Goal: Information Seeking & Learning: Compare options

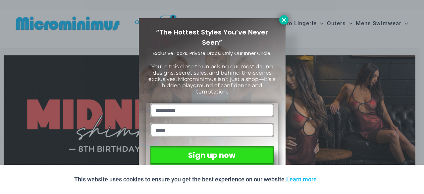
click at [286, 20] on icon at bounding box center [284, 20] width 6 height 6
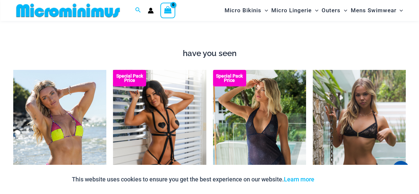
scroll to position [657, 0]
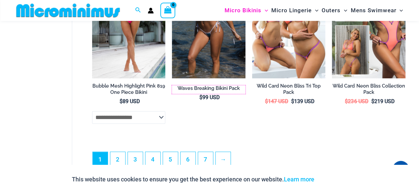
scroll to position [1595, 0]
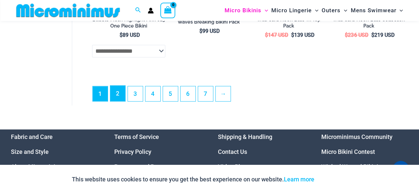
click at [121, 98] on link "2" at bounding box center [117, 93] width 15 height 16
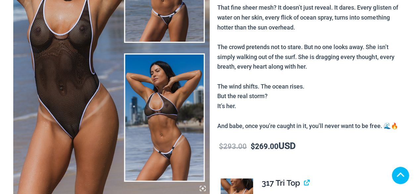
scroll to position [133, 0]
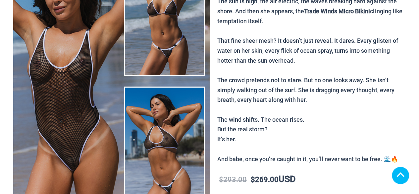
click at [172, 43] on img at bounding box center [111, 81] width 196 height 295
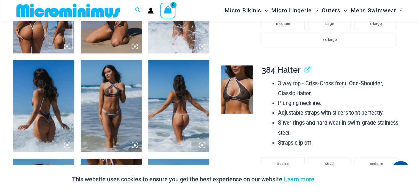
scroll to position [327, 0]
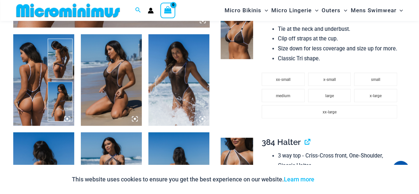
click at [135, 118] on icon at bounding box center [135, 119] width 2 height 2
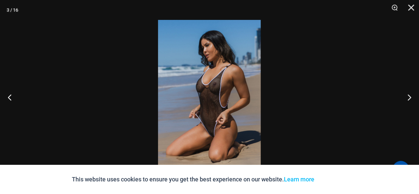
click at [196, 87] on img at bounding box center [209, 97] width 103 height 154
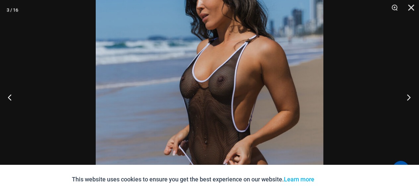
click at [411, 96] on button "Next" at bounding box center [406, 97] width 25 height 33
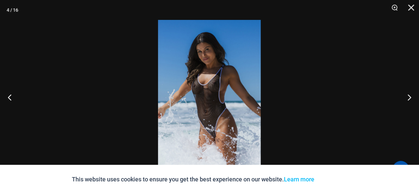
click at [223, 83] on img at bounding box center [209, 97] width 103 height 154
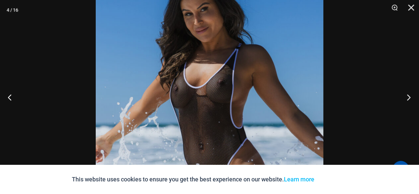
click at [409, 95] on button "Next" at bounding box center [406, 97] width 25 height 33
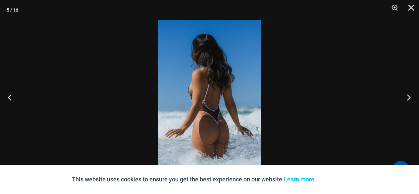
click at [409, 95] on button "Next" at bounding box center [406, 97] width 25 height 33
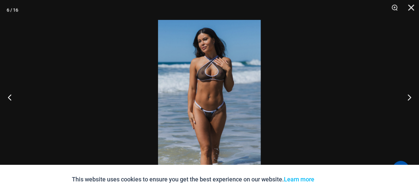
click at [217, 92] on img at bounding box center [209, 97] width 103 height 154
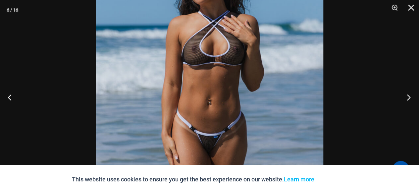
click at [409, 96] on button "Next" at bounding box center [406, 97] width 25 height 33
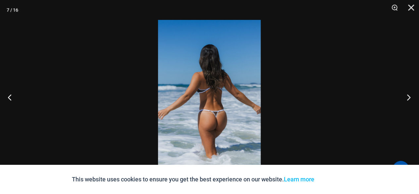
click at [409, 96] on button "Next" at bounding box center [406, 97] width 25 height 33
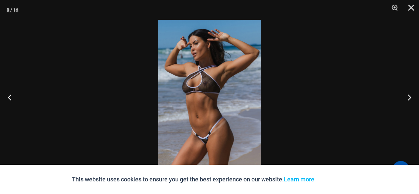
click at [189, 105] on img at bounding box center [209, 97] width 103 height 154
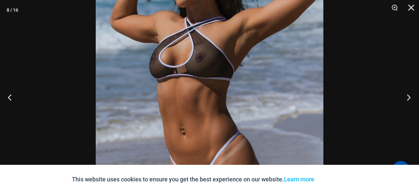
click at [412, 95] on button "Next" at bounding box center [406, 97] width 25 height 33
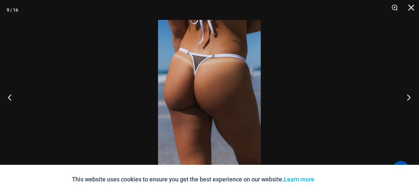
click at [412, 95] on button "Next" at bounding box center [406, 97] width 25 height 33
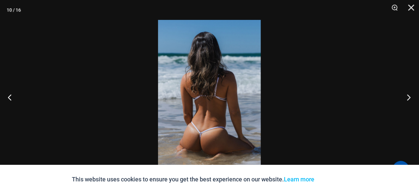
click at [412, 95] on button "Next" at bounding box center [406, 97] width 25 height 33
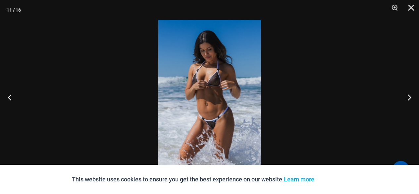
click at [218, 108] on img at bounding box center [209, 97] width 103 height 154
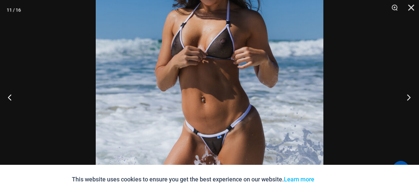
click at [410, 94] on button "Next" at bounding box center [406, 97] width 25 height 33
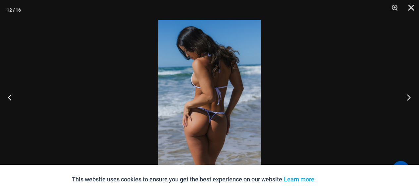
click at [411, 94] on button "Next" at bounding box center [406, 97] width 25 height 33
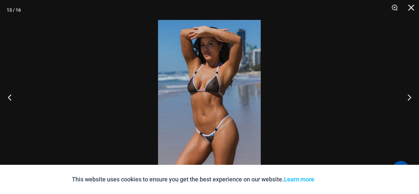
click at [217, 92] on img at bounding box center [209, 97] width 103 height 154
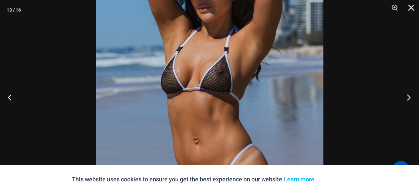
click at [408, 99] on button "Next" at bounding box center [406, 97] width 25 height 33
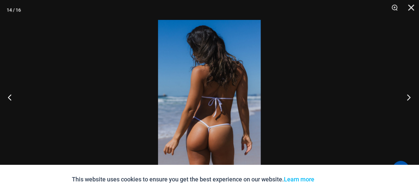
click at [409, 99] on button "Next" at bounding box center [406, 97] width 25 height 33
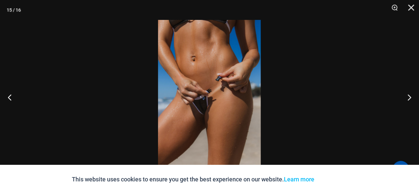
click at [203, 114] on img at bounding box center [209, 97] width 103 height 154
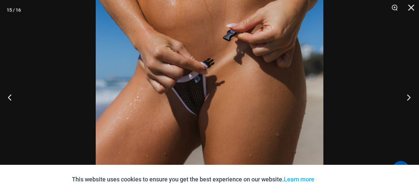
click at [407, 95] on button "Next" at bounding box center [406, 97] width 25 height 33
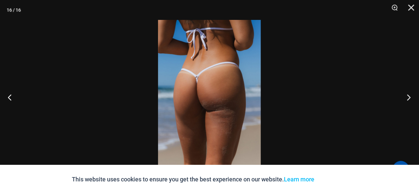
click at [407, 95] on button "Next" at bounding box center [406, 97] width 25 height 33
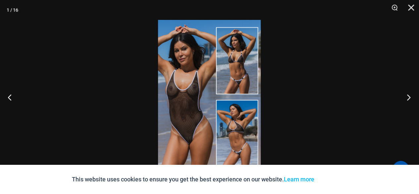
click at [408, 95] on button "Next" at bounding box center [406, 97] width 25 height 33
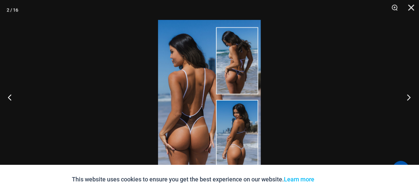
click at [408, 95] on button "Next" at bounding box center [406, 97] width 25 height 33
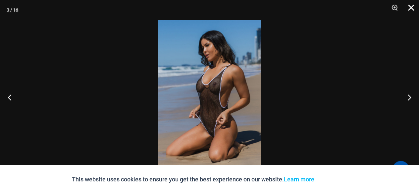
click at [411, 8] on button "Close" at bounding box center [409, 10] width 17 height 20
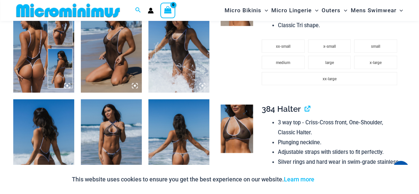
scroll to position [427, 0]
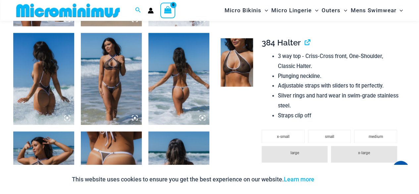
click at [235, 54] on img at bounding box center [237, 62] width 32 height 48
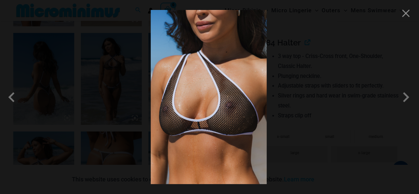
click at [225, 94] on img at bounding box center [209, 97] width 116 height 174
click at [407, 15] on button "Close" at bounding box center [406, 13] width 10 height 10
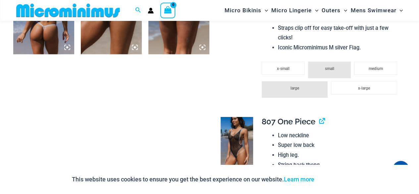
scroll to position [858, 0]
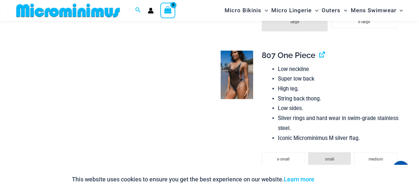
click at [230, 75] on img at bounding box center [237, 75] width 32 height 48
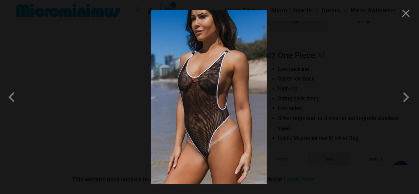
click at [202, 76] on img at bounding box center [209, 97] width 116 height 174
click at [409, 17] on button "Close" at bounding box center [406, 13] width 10 height 10
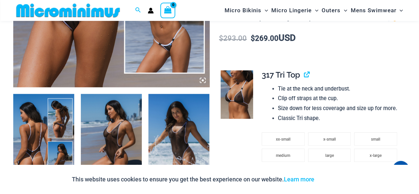
scroll to position [261, 0]
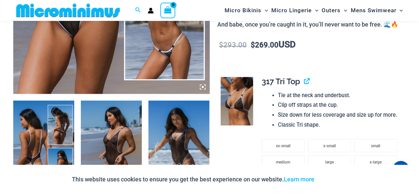
click at [236, 102] on img at bounding box center [237, 101] width 32 height 48
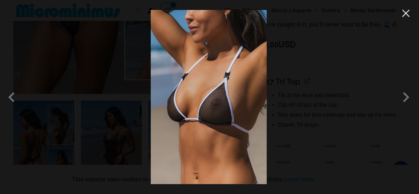
click at [408, 16] on button "Close" at bounding box center [406, 13] width 10 height 10
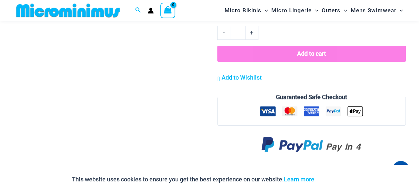
scroll to position [1187, 0]
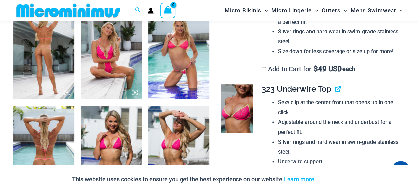
scroll to position [359, 0]
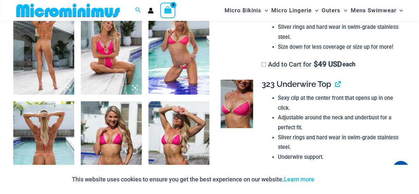
click at [135, 88] on icon at bounding box center [135, 87] width 2 height 2
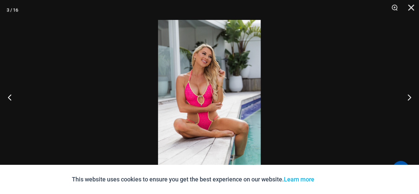
click at [208, 69] on img at bounding box center [209, 97] width 103 height 154
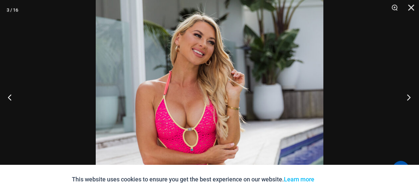
click at [407, 95] on button "Next" at bounding box center [406, 97] width 25 height 33
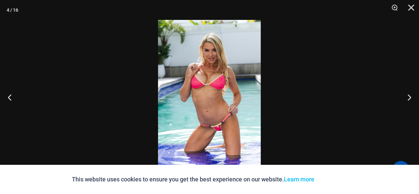
click at [236, 98] on img at bounding box center [209, 97] width 103 height 154
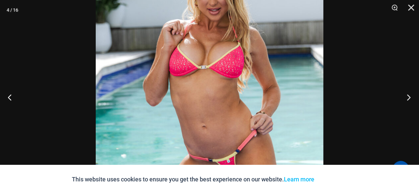
click at [408, 96] on button "Next" at bounding box center [406, 97] width 25 height 33
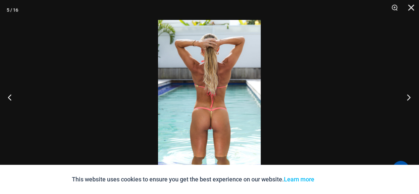
click at [410, 96] on button "Next" at bounding box center [406, 97] width 25 height 33
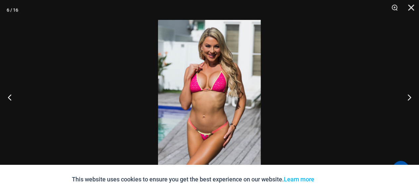
click at [220, 85] on img at bounding box center [209, 97] width 103 height 154
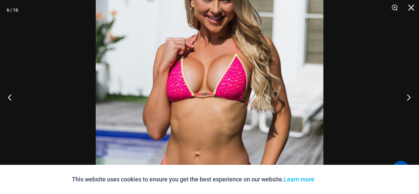
click at [410, 96] on button "Next" at bounding box center [406, 97] width 25 height 33
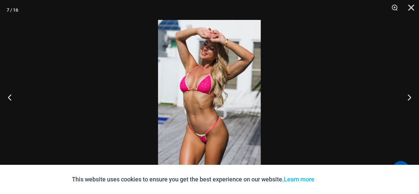
click at [216, 56] on img at bounding box center [209, 97] width 103 height 154
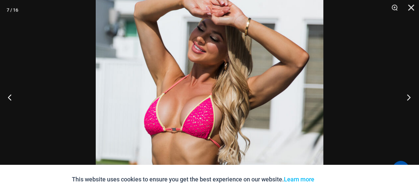
click at [410, 96] on button "Next" at bounding box center [406, 97] width 25 height 33
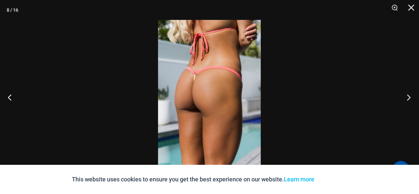
click at [410, 96] on button "Next" at bounding box center [406, 97] width 25 height 33
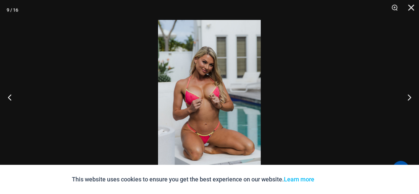
click at [217, 118] on img at bounding box center [209, 97] width 103 height 154
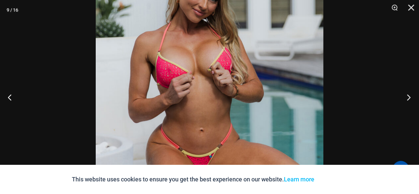
click at [408, 97] on button "Next" at bounding box center [406, 97] width 25 height 33
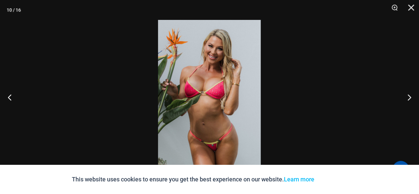
click at [249, 97] on img at bounding box center [209, 97] width 103 height 154
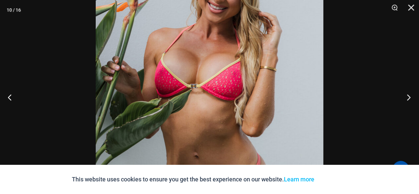
click at [413, 96] on button "Next" at bounding box center [406, 97] width 25 height 33
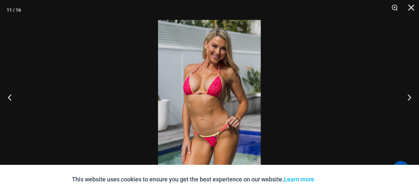
click at [211, 122] on img at bounding box center [209, 97] width 103 height 154
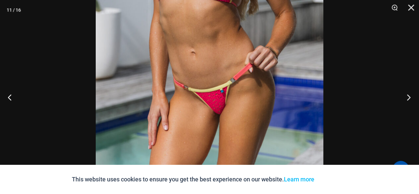
click at [411, 96] on button "Next" at bounding box center [406, 97] width 25 height 33
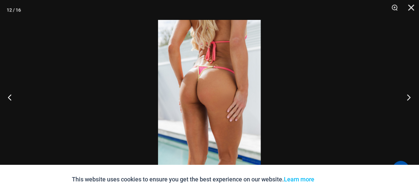
click at [411, 96] on button "Next" at bounding box center [406, 97] width 25 height 33
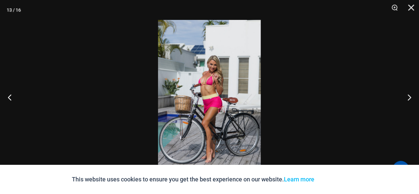
click at [209, 75] on img at bounding box center [209, 97] width 103 height 154
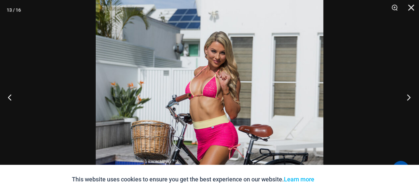
click at [408, 95] on button "Next" at bounding box center [406, 97] width 25 height 33
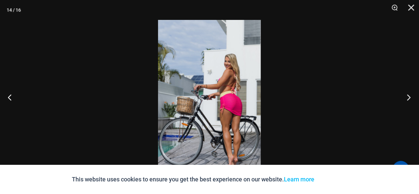
click at [408, 95] on button "Next" at bounding box center [406, 97] width 25 height 33
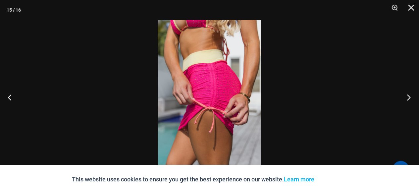
click at [408, 95] on button "Next" at bounding box center [406, 97] width 25 height 33
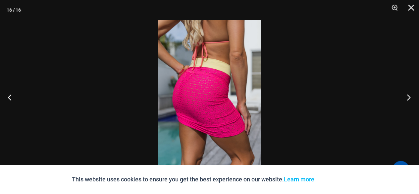
click at [408, 95] on button "Next" at bounding box center [406, 97] width 25 height 33
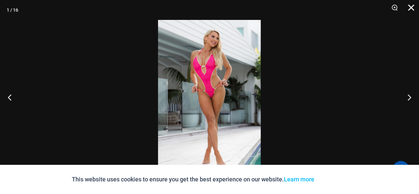
click at [411, 6] on button "Close" at bounding box center [409, 10] width 17 height 20
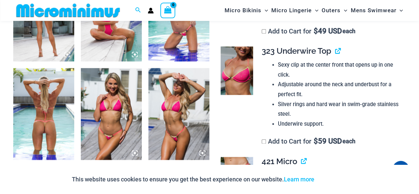
scroll to position [259, 0]
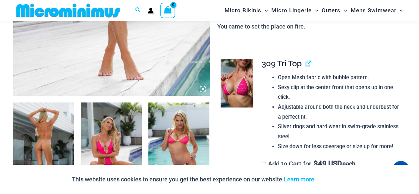
click at [242, 79] on img at bounding box center [237, 83] width 32 height 48
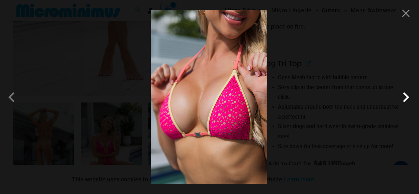
click at [410, 97] on span at bounding box center [406, 97] width 20 height 20
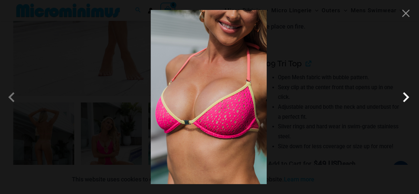
click at [403, 99] on span at bounding box center [406, 97] width 20 height 20
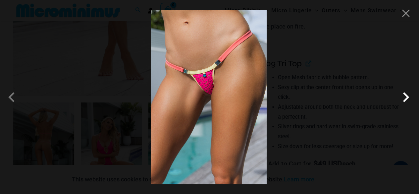
click at [403, 96] on span at bounding box center [406, 97] width 20 height 20
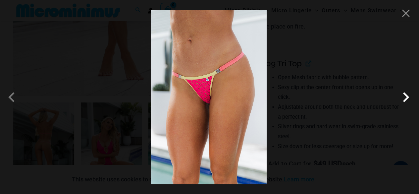
click at [408, 96] on span at bounding box center [406, 97] width 20 height 20
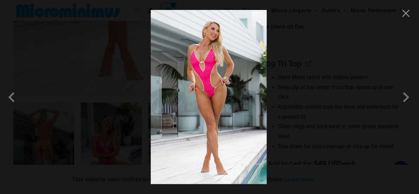
click at [210, 53] on img at bounding box center [209, 97] width 116 height 174
click at [408, 16] on button "Close" at bounding box center [406, 13] width 10 height 10
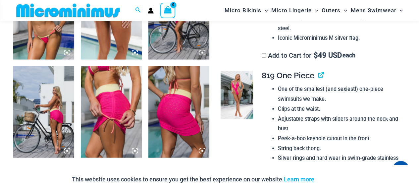
scroll to position [723, 0]
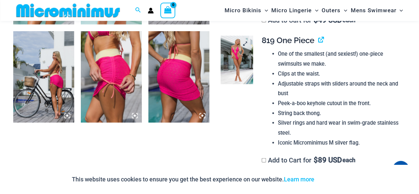
click at [245, 55] on img at bounding box center [237, 60] width 32 height 48
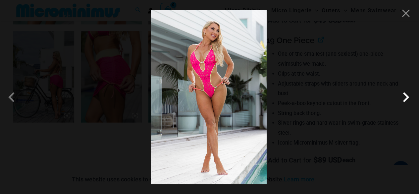
click at [404, 96] on span at bounding box center [406, 97] width 20 height 20
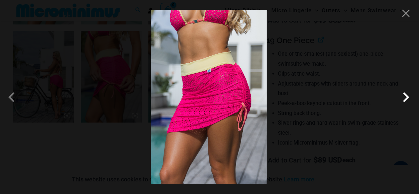
click at [404, 96] on span at bounding box center [406, 97] width 20 height 20
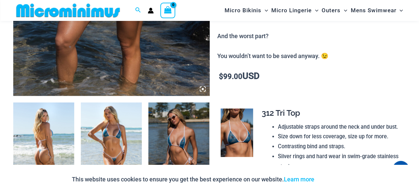
scroll to position [325, 0]
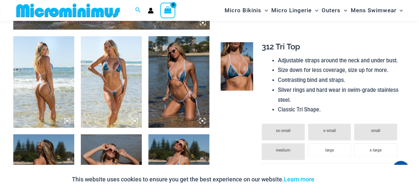
click at [243, 64] on img at bounding box center [237, 66] width 32 height 48
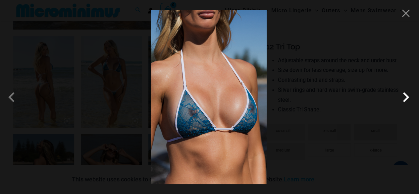
click at [404, 100] on span at bounding box center [406, 97] width 20 height 20
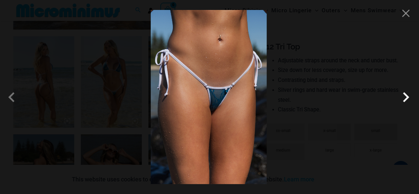
click at [403, 97] on span at bounding box center [406, 97] width 20 height 20
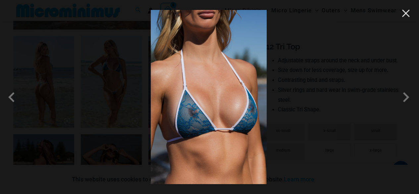
click at [408, 13] on button "Close" at bounding box center [406, 13] width 10 height 10
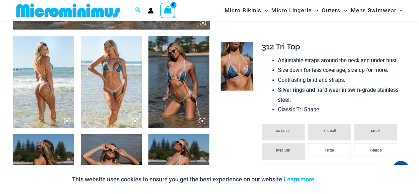
scroll to position [359, 0]
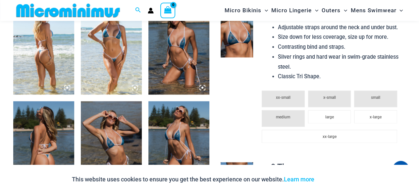
click at [137, 86] on icon at bounding box center [135, 87] width 6 height 6
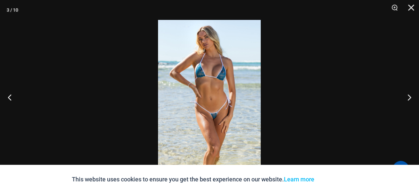
click at [227, 57] on img at bounding box center [209, 97] width 103 height 154
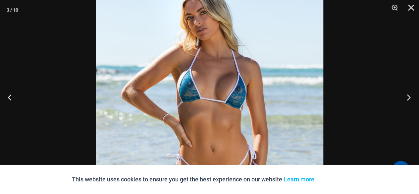
click at [409, 96] on button "Next" at bounding box center [406, 97] width 25 height 33
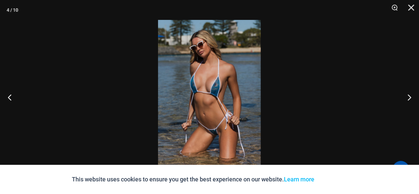
click at [216, 79] on img at bounding box center [209, 97] width 103 height 154
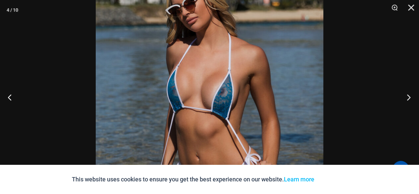
click at [402, 94] on button "Next" at bounding box center [406, 97] width 25 height 33
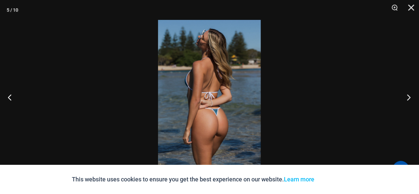
click at [402, 94] on button "Next" at bounding box center [406, 97] width 25 height 33
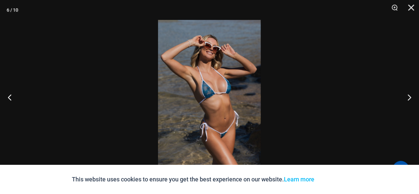
click at [234, 100] on img at bounding box center [209, 97] width 103 height 154
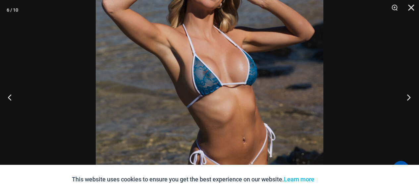
click at [406, 94] on button "Next" at bounding box center [406, 97] width 25 height 33
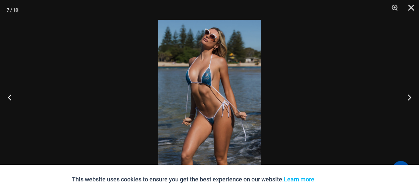
click at [219, 95] on img at bounding box center [209, 97] width 103 height 154
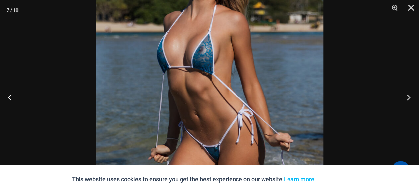
click at [409, 94] on button "Next" at bounding box center [406, 97] width 25 height 33
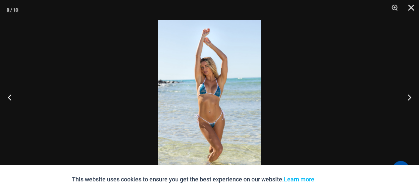
click at [234, 92] on img at bounding box center [209, 97] width 103 height 154
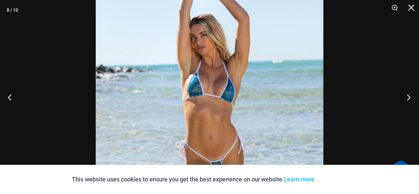
click at [408, 93] on button "Next" at bounding box center [406, 97] width 25 height 33
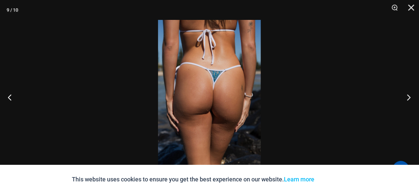
click at [407, 96] on button "Next" at bounding box center [406, 97] width 25 height 33
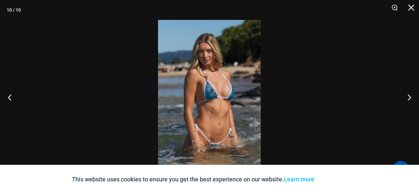
click at [219, 109] on img at bounding box center [209, 97] width 103 height 154
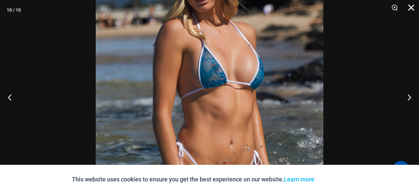
click at [410, 8] on button "Close" at bounding box center [409, 10] width 17 height 20
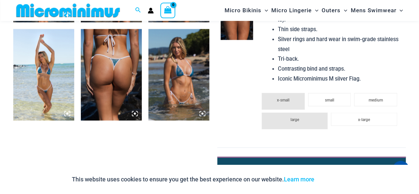
scroll to position [524, 0]
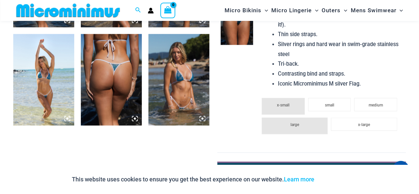
click at [242, 31] on img at bounding box center [237, 20] width 32 height 48
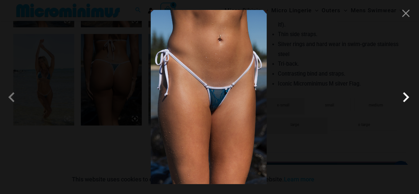
click at [410, 98] on span at bounding box center [406, 97] width 20 height 20
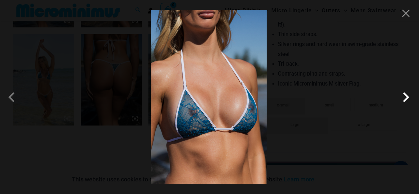
click at [410, 98] on span at bounding box center [406, 97] width 20 height 20
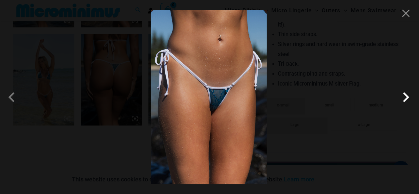
click at [410, 98] on span at bounding box center [406, 97] width 20 height 20
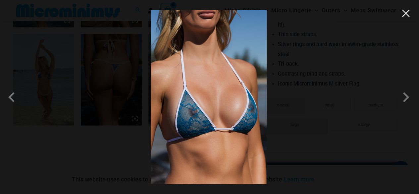
click at [406, 16] on button "Close" at bounding box center [406, 13] width 10 height 10
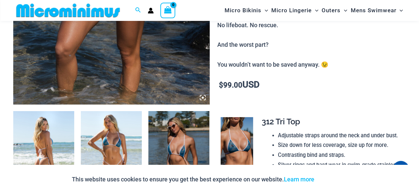
scroll to position [292, 0]
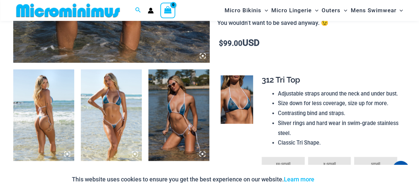
click at [202, 55] on icon at bounding box center [203, 56] width 2 height 2
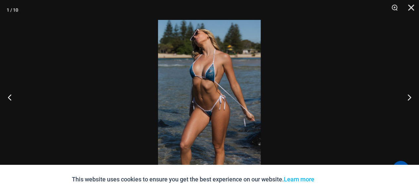
click at [215, 51] on img at bounding box center [209, 97] width 103 height 154
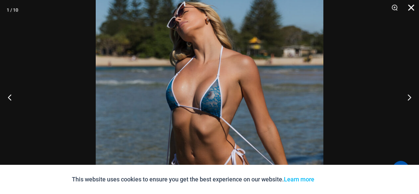
click at [411, 6] on button "Close" at bounding box center [409, 10] width 17 height 20
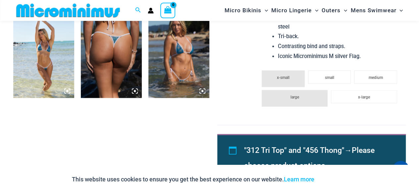
scroll to position [557, 0]
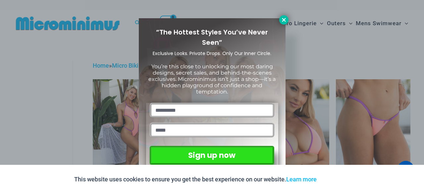
click at [284, 19] on icon at bounding box center [284, 20] width 4 height 4
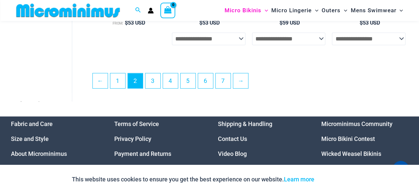
scroll to position [1452, 0]
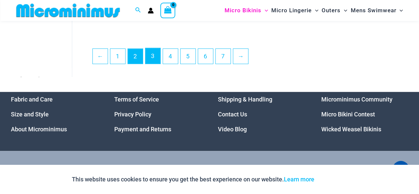
click at [153, 64] on link "3" at bounding box center [152, 56] width 15 height 16
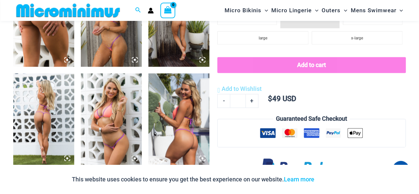
scroll to position [392, 0]
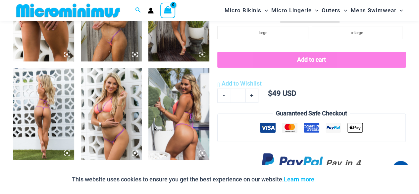
drag, startPoint x: 110, startPoint y: 34, endPoint x: 122, endPoint y: 38, distance: 13.0
click at [122, 38] on img at bounding box center [111, 15] width 61 height 91
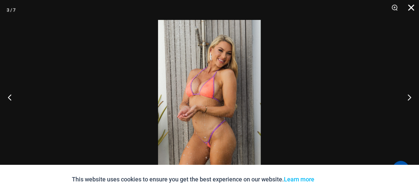
click at [414, 9] on button "Close" at bounding box center [409, 10] width 17 height 20
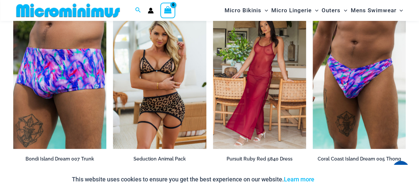
scroll to position [1386, 0]
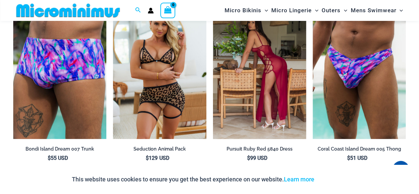
click at [250, 149] on h2 "Pursuit Ruby Red 5840 Dress" at bounding box center [259, 149] width 93 height 6
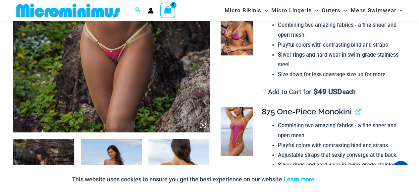
scroll to position [193, 0]
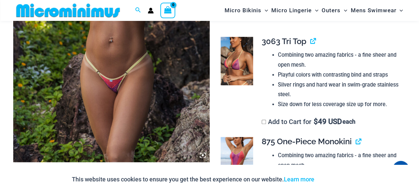
click at [238, 58] on img at bounding box center [237, 61] width 32 height 48
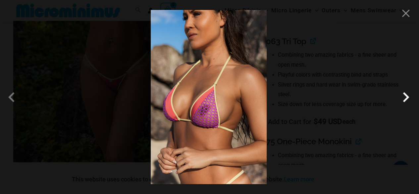
click at [405, 98] on span at bounding box center [406, 97] width 20 height 20
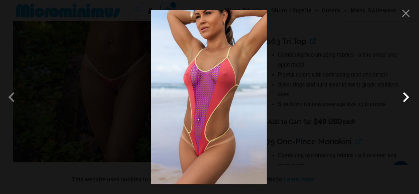
click at [404, 96] on span at bounding box center [406, 97] width 20 height 20
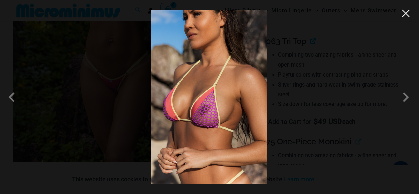
click at [408, 14] on button "Close" at bounding box center [406, 13] width 10 height 10
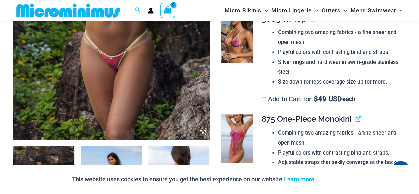
scroll to position [226, 0]
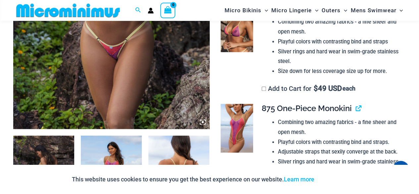
click at [241, 123] on img at bounding box center [237, 128] width 32 height 48
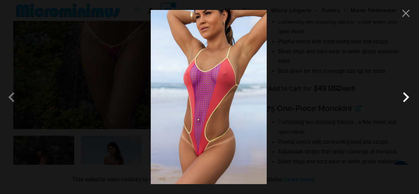
click at [405, 97] on span at bounding box center [406, 97] width 20 height 20
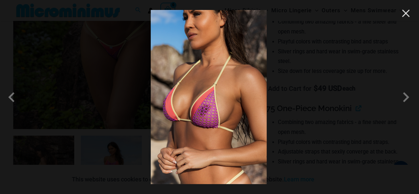
click at [408, 17] on button "Close" at bounding box center [406, 13] width 10 height 10
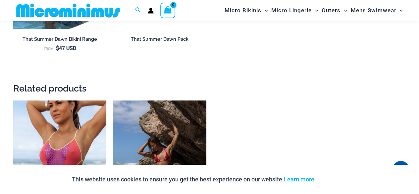
scroll to position [822, 0]
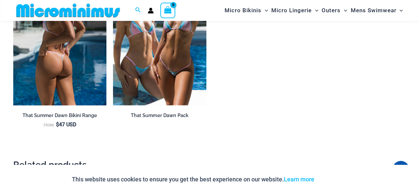
click at [61, 72] on img at bounding box center [59, 36] width 93 height 140
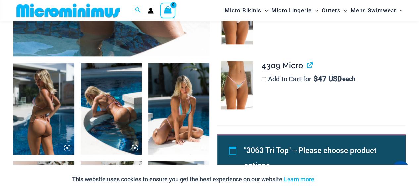
scroll to position [292, 0]
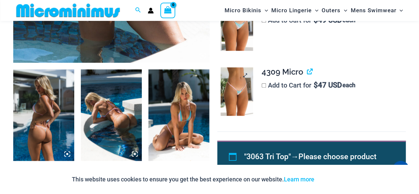
click at [231, 96] on img at bounding box center [237, 91] width 32 height 48
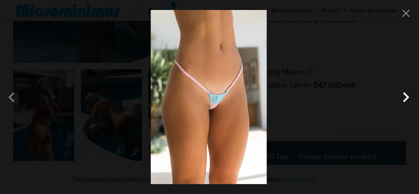
click at [404, 92] on span at bounding box center [406, 97] width 20 height 20
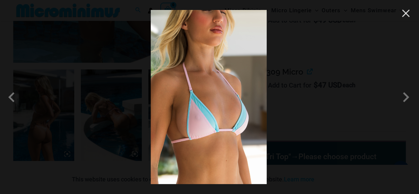
click at [404, 10] on button "Close" at bounding box center [406, 13] width 10 height 10
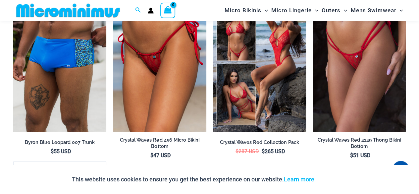
scroll to position [1220, 0]
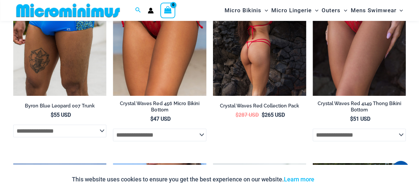
click at [251, 103] on h2 "Crystal Waves Red Collection Pack" at bounding box center [259, 106] width 93 height 6
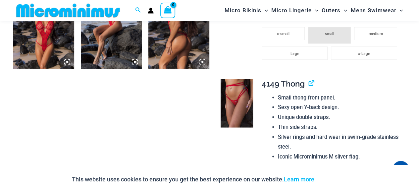
scroll to position [557, 0]
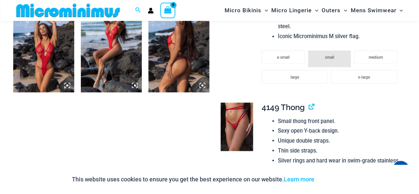
click at [238, 124] on img at bounding box center [237, 126] width 32 height 48
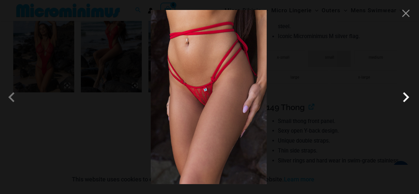
click at [401, 99] on span at bounding box center [406, 97] width 20 height 20
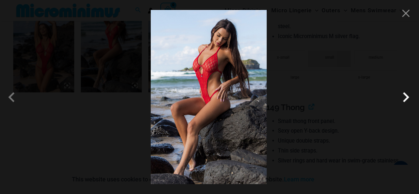
click at [404, 98] on span at bounding box center [406, 97] width 20 height 20
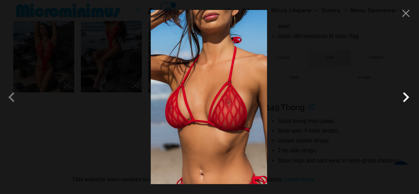
click at [406, 98] on span at bounding box center [406, 97] width 20 height 20
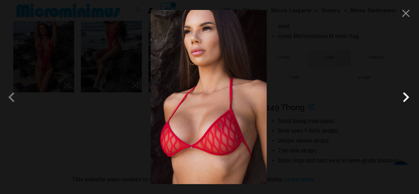
click at [402, 99] on span at bounding box center [406, 97] width 20 height 20
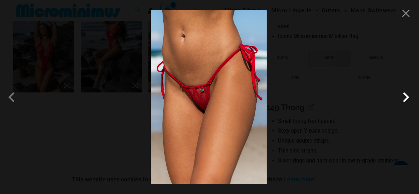
click at [400, 96] on span at bounding box center [406, 97] width 20 height 20
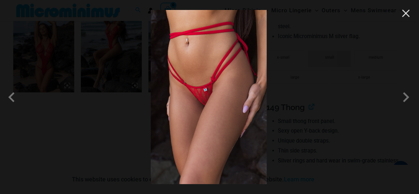
click at [407, 15] on button "Close" at bounding box center [406, 13] width 10 height 10
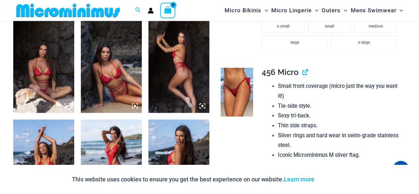
scroll to position [425, 0]
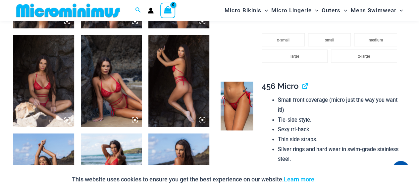
click at [237, 83] on img at bounding box center [237, 106] width 32 height 48
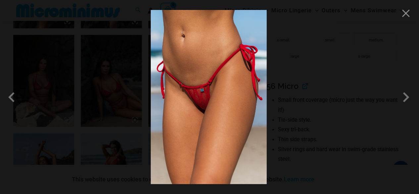
click at [206, 64] on img at bounding box center [209, 97] width 116 height 174
click at [409, 16] on button "Close" at bounding box center [406, 13] width 10 height 10
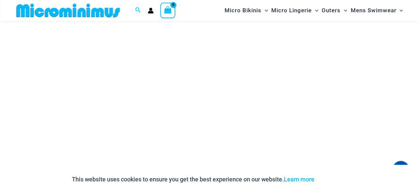
scroll to position [1750, 0]
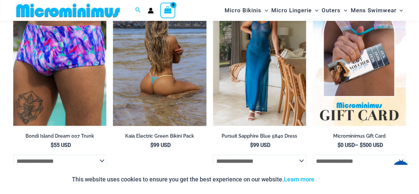
click at [149, 68] on img at bounding box center [159, 56] width 93 height 140
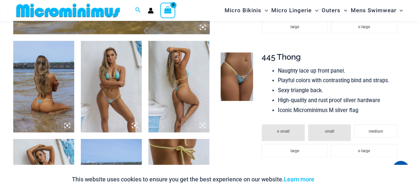
scroll to position [292, 0]
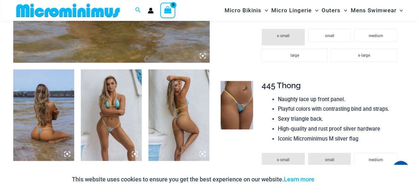
click at [242, 100] on img at bounding box center [237, 105] width 32 height 48
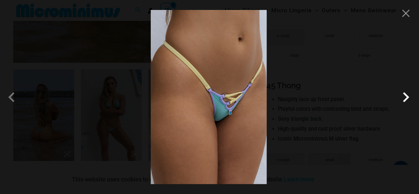
click at [408, 98] on span at bounding box center [406, 97] width 20 height 20
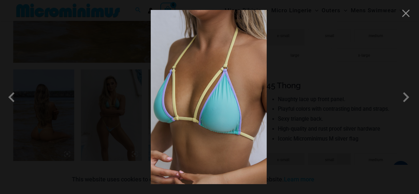
click at [236, 63] on img at bounding box center [209, 97] width 116 height 174
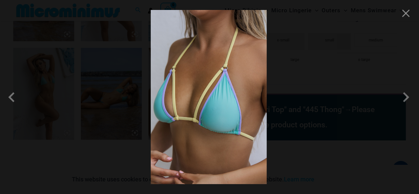
scroll to position [425, 0]
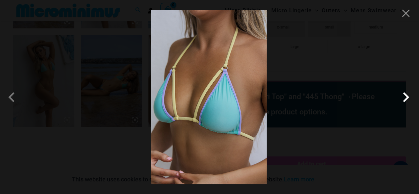
click at [409, 96] on span at bounding box center [406, 97] width 20 height 20
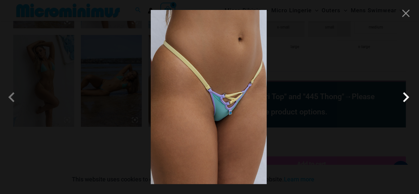
click at [409, 96] on span at bounding box center [406, 97] width 20 height 20
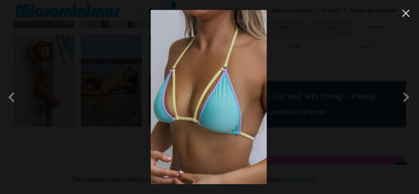
click at [407, 16] on button "Close" at bounding box center [406, 13] width 10 height 10
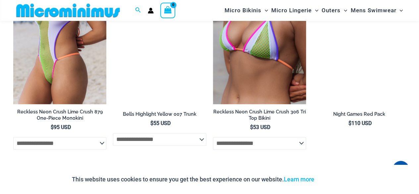
scroll to position [1651, 0]
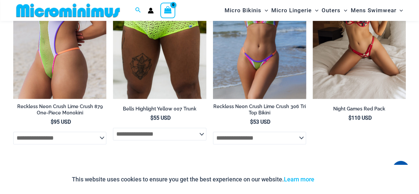
click at [235, 107] on h2 "Reckless Neon Crush Lime Crush 306 Tri Top Bikini" at bounding box center [259, 109] width 93 height 12
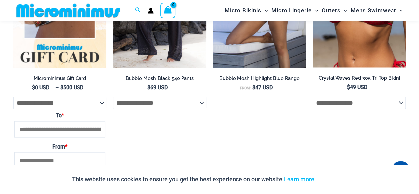
scroll to position [691, 0]
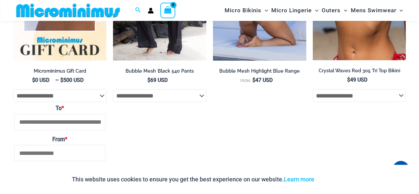
click at [253, 69] on h2 "Bubble Mesh Highlight Blue Range" at bounding box center [259, 71] width 93 height 6
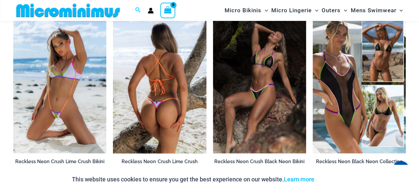
scroll to position [624, 0]
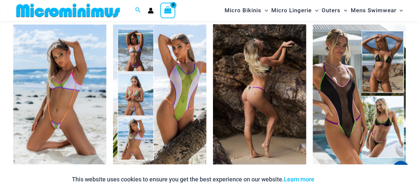
click at [271, 79] on img at bounding box center [259, 94] width 93 height 140
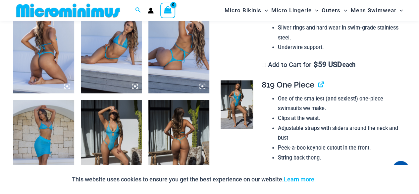
scroll to position [359, 0]
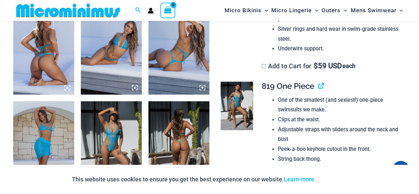
click at [239, 100] on img at bounding box center [237, 106] width 32 height 48
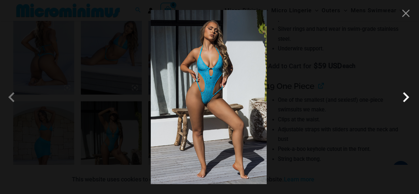
click at [406, 98] on span at bounding box center [406, 97] width 20 height 20
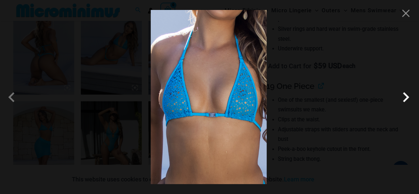
click at [399, 95] on span at bounding box center [406, 97] width 20 height 20
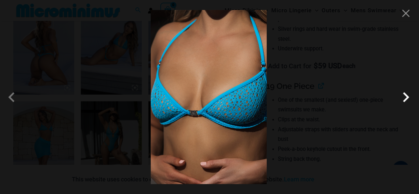
click at [406, 99] on span at bounding box center [406, 97] width 20 height 20
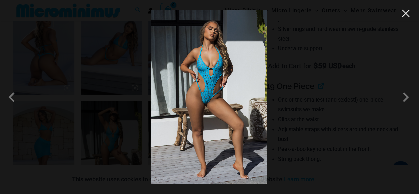
click at [410, 9] on button "Close" at bounding box center [406, 13] width 10 height 10
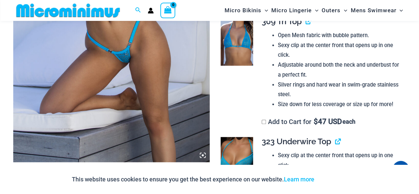
scroll to position [127, 0]
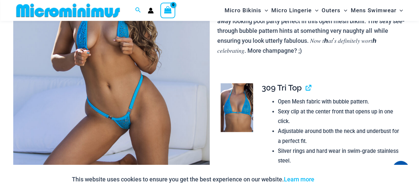
click at [231, 100] on img at bounding box center [237, 107] width 32 height 48
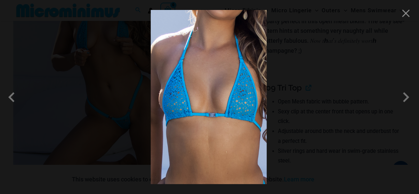
click at [229, 73] on img at bounding box center [209, 97] width 116 height 174
click at [408, 92] on span at bounding box center [406, 97] width 20 height 20
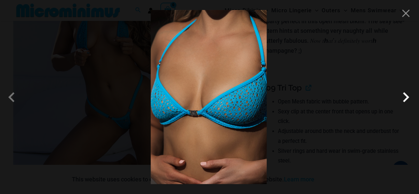
click at [404, 95] on span at bounding box center [406, 97] width 20 height 20
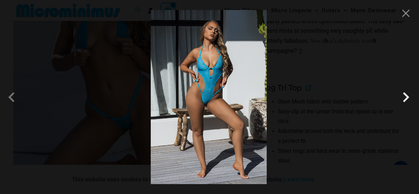
click at [404, 95] on span at bounding box center [406, 97] width 20 height 20
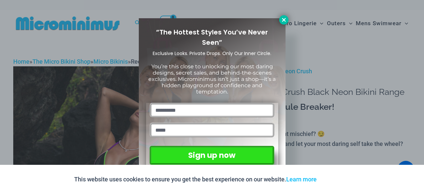
click at [284, 18] on icon at bounding box center [284, 20] width 6 height 6
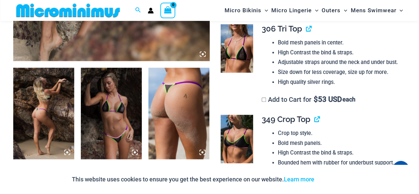
scroll to position [259, 0]
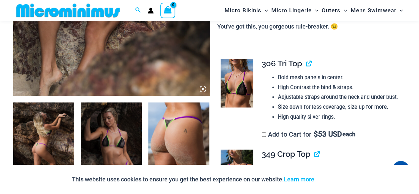
click at [248, 80] on img at bounding box center [237, 83] width 32 height 48
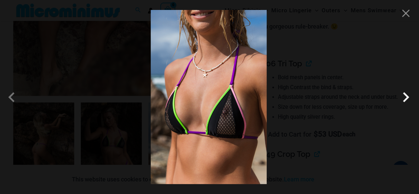
click at [404, 98] on span at bounding box center [406, 97] width 20 height 20
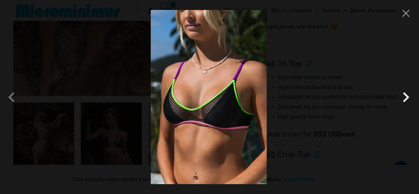
click at [403, 100] on span at bounding box center [406, 97] width 20 height 20
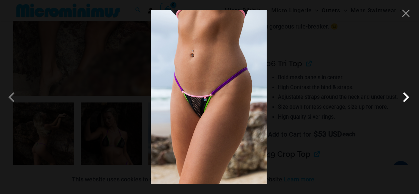
click at [408, 101] on span at bounding box center [406, 97] width 20 height 20
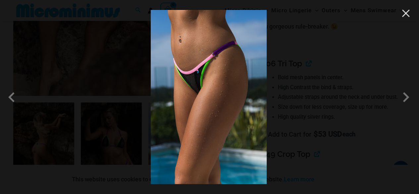
click at [408, 14] on button "Close" at bounding box center [406, 13] width 10 height 10
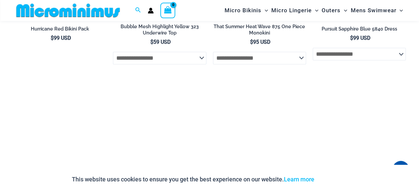
scroll to position [1452, 0]
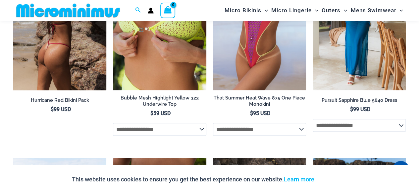
click at [67, 99] on h2 "Hurricane Red Bikini Pack" at bounding box center [59, 100] width 93 height 6
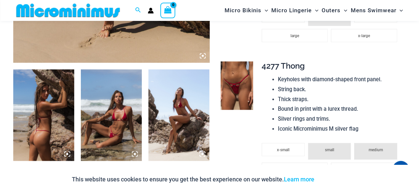
scroll to position [193, 0]
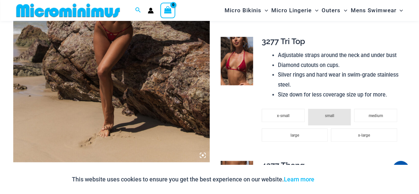
click at [241, 59] on img at bounding box center [237, 61] width 32 height 48
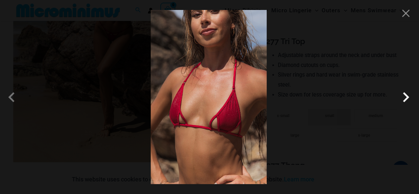
click at [407, 99] on span at bounding box center [406, 97] width 20 height 20
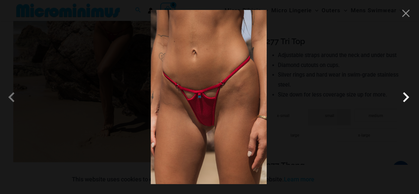
click at [404, 98] on span at bounding box center [406, 97] width 20 height 20
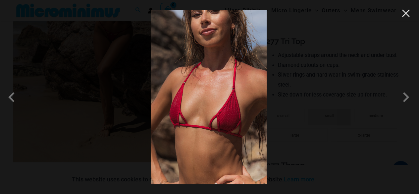
click at [406, 18] on button "Close" at bounding box center [406, 13] width 10 height 10
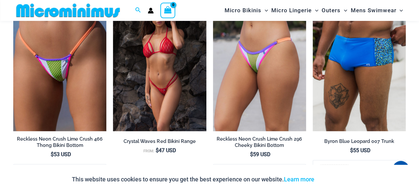
scroll to position [822, 0]
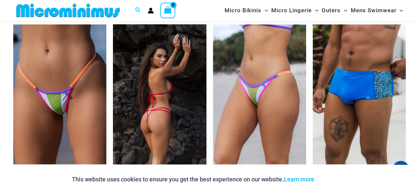
click at [154, 84] on img at bounding box center [159, 95] width 93 height 140
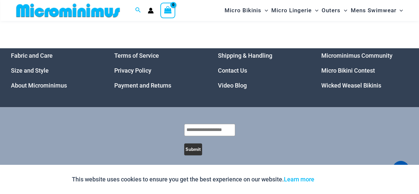
scroll to position [1485, 0]
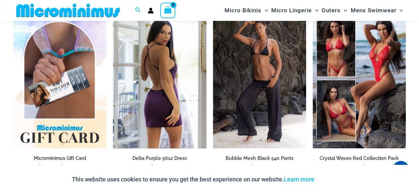
scroll to position [1551, 0]
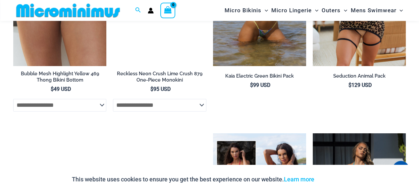
scroll to position [1550, 0]
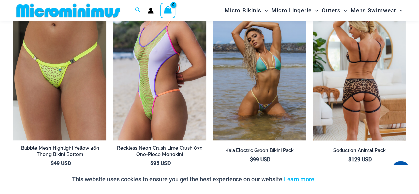
click at [351, 115] on img at bounding box center [359, 70] width 93 height 140
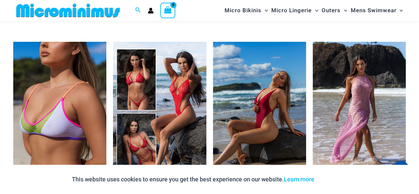
scroll to position [1187, 0]
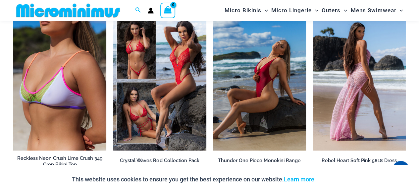
click at [360, 62] on img at bounding box center [359, 81] width 93 height 140
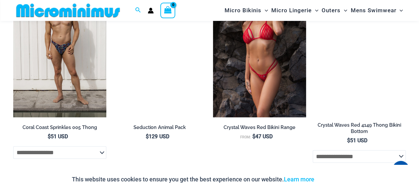
scroll to position [1088, 0]
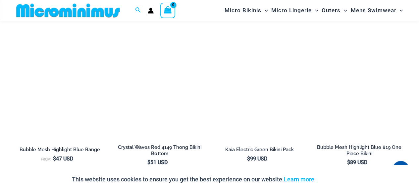
scroll to position [1353, 0]
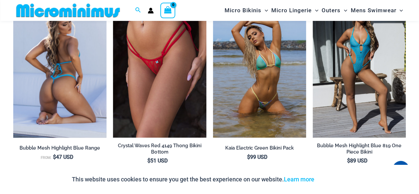
click at [59, 76] on img at bounding box center [59, 68] width 93 height 140
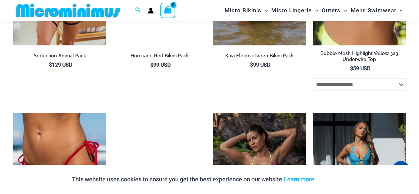
scroll to position [2048, 0]
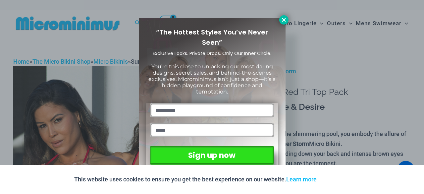
click at [282, 18] on icon at bounding box center [284, 20] width 6 height 6
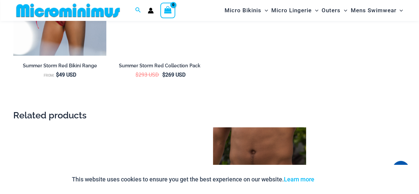
scroll to position [1088, 0]
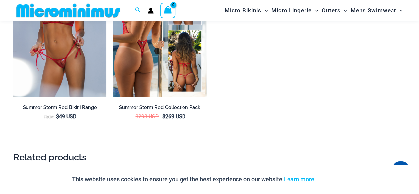
click at [150, 104] on h2 "Summer Storm Red Collection Pack" at bounding box center [159, 107] width 93 height 6
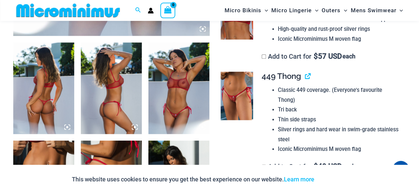
scroll to position [359, 0]
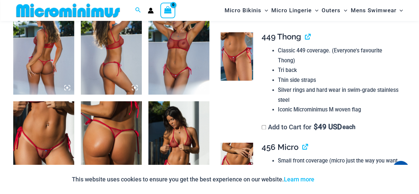
click at [171, 56] on img at bounding box center [178, 48] width 61 height 91
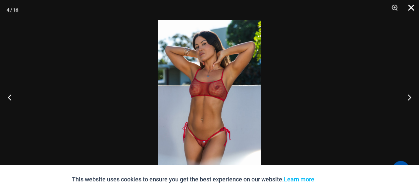
click at [412, 9] on button "Close" at bounding box center [409, 10] width 17 height 20
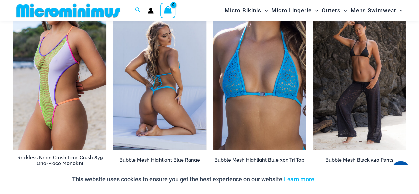
scroll to position [1286, 0]
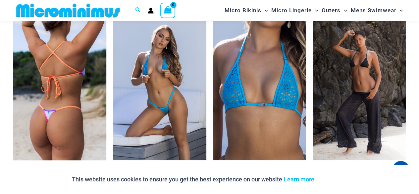
click at [71, 67] on img at bounding box center [59, 90] width 93 height 140
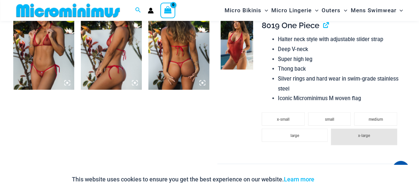
scroll to position [691, 0]
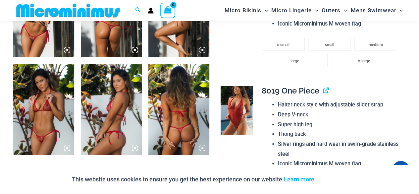
click at [244, 91] on img at bounding box center [237, 110] width 32 height 48
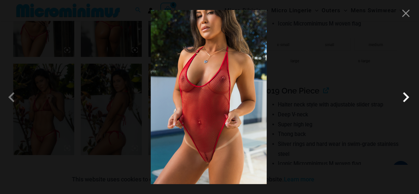
click at [409, 94] on span at bounding box center [406, 97] width 20 height 20
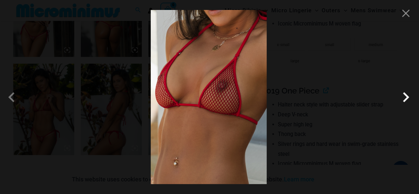
click at [408, 98] on span at bounding box center [406, 97] width 20 height 20
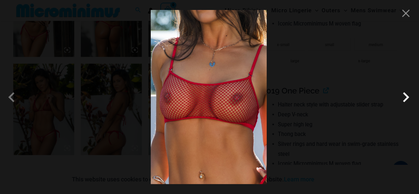
click at [410, 99] on span at bounding box center [406, 97] width 20 height 20
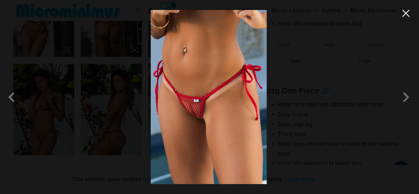
click at [406, 16] on button "Close" at bounding box center [406, 13] width 10 height 10
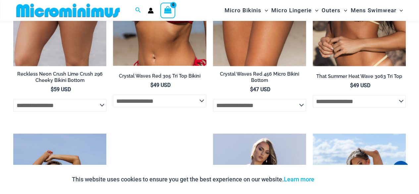
scroll to position [1983, 0]
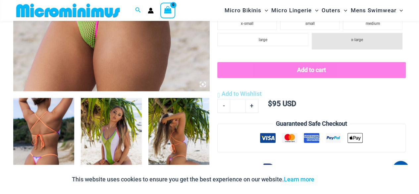
scroll to position [325, 0]
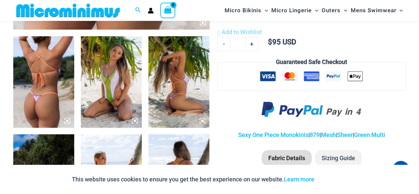
click at [119, 71] on img at bounding box center [111, 81] width 61 height 91
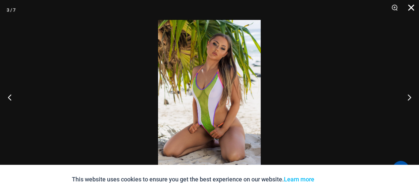
click at [412, 7] on button "Close" at bounding box center [409, 10] width 17 height 20
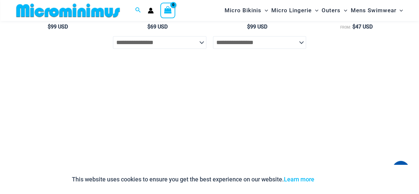
scroll to position [1419, 0]
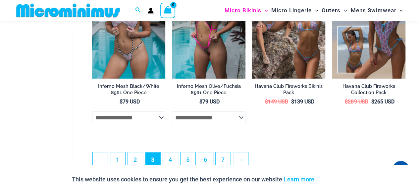
scroll to position [1387, 0]
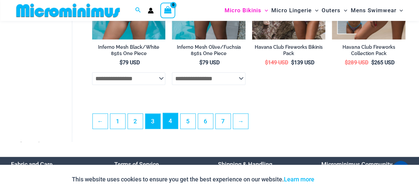
click at [170, 126] on link "4" at bounding box center [170, 121] width 15 height 16
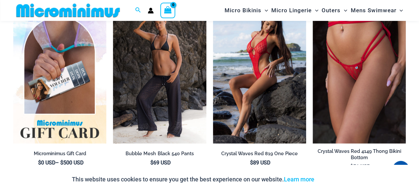
scroll to position [2215, 0]
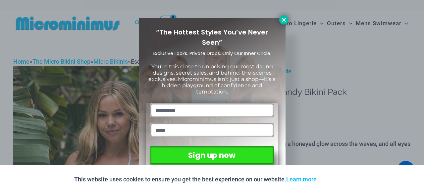
click at [284, 19] on icon at bounding box center [284, 20] width 4 height 4
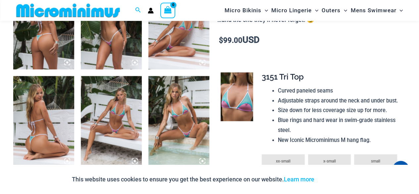
scroll to position [359, 0]
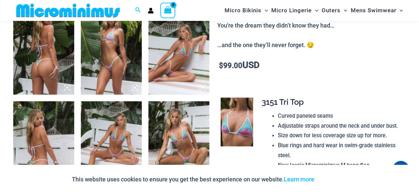
click at [234, 118] on img at bounding box center [237, 121] width 32 height 48
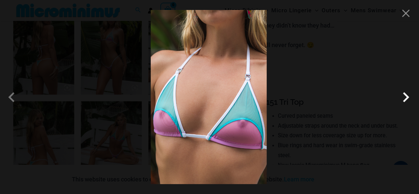
click at [405, 100] on span at bounding box center [406, 97] width 20 height 20
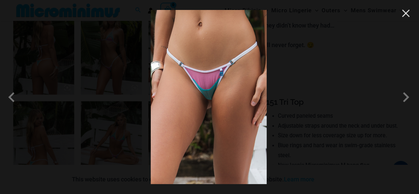
click at [405, 13] on button "Close" at bounding box center [406, 13] width 10 height 10
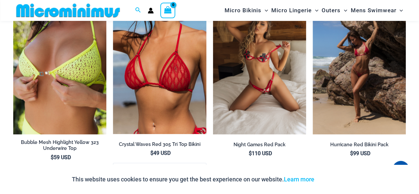
scroll to position [1551, 0]
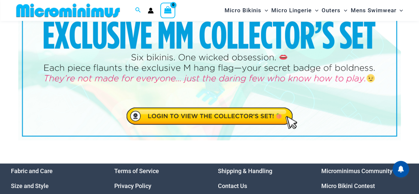
scroll to position [28, 0]
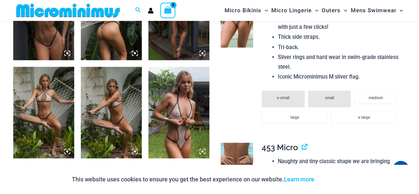
scroll to position [524, 0]
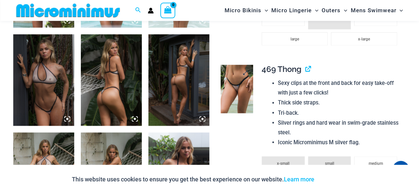
click at [232, 79] on img at bounding box center [237, 89] width 32 height 48
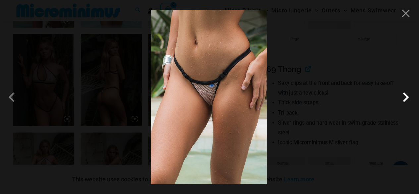
click at [405, 99] on span at bounding box center [406, 97] width 20 height 20
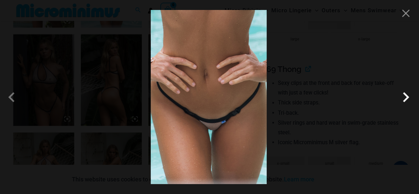
click at [405, 99] on span at bounding box center [406, 97] width 20 height 20
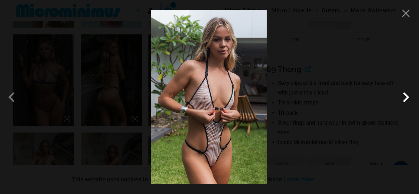
click at [410, 96] on span at bounding box center [406, 97] width 20 height 20
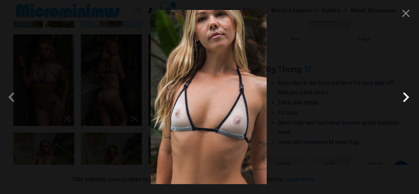
click at [405, 96] on span at bounding box center [406, 97] width 20 height 20
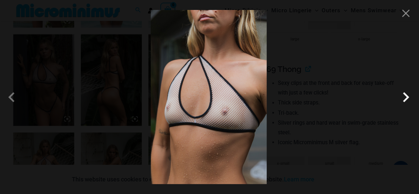
click at [409, 92] on span at bounding box center [406, 97] width 20 height 20
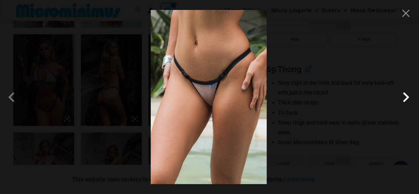
click at [409, 92] on span at bounding box center [406, 97] width 20 height 20
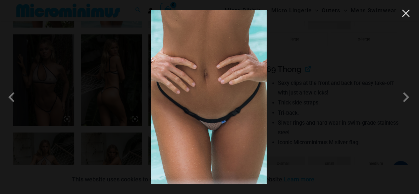
click at [408, 16] on button "Close" at bounding box center [406, 13] width 10 height 10
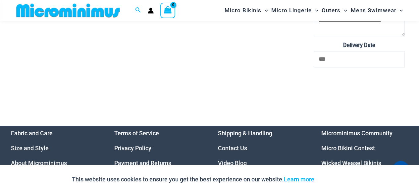
scroll to position [2877, 0]
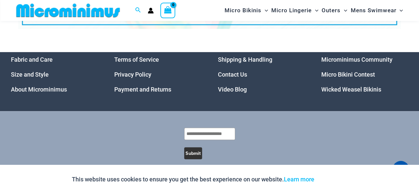
scroll to position [150, 0]
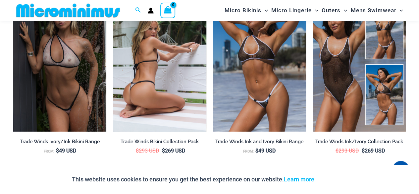
scroll to position [1092, 0]
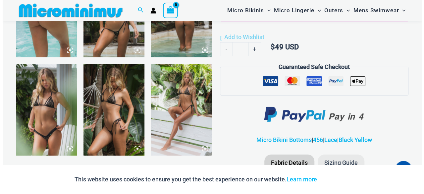
scroll to position [400, 0]
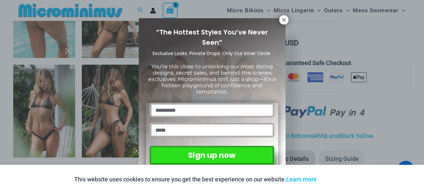
click at [207, 70] on span "You’re this close to unlocking our most daring designs, secret sales, and behin…" at bounding box center [211, 79] width 127 height 32
click at [278, 14] on div "“The Hottest Styles You’ve Never Seen” Exclusive Looks. Private Drops. Only Our…" at bounding box center [212, 97] width 424 height 194
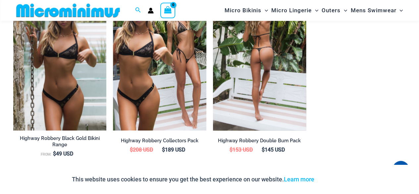
scroll to position [727, 0]
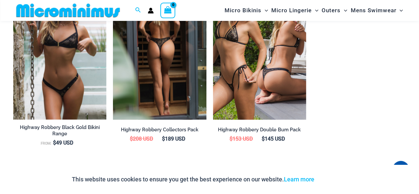
click at [189, 127] on h2 "Highway Robbery Collectors Pack" at bounding box center [159, 130] width 93 height 6
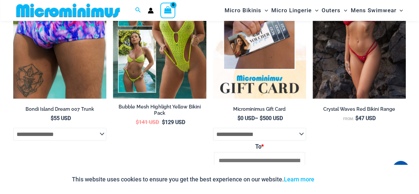
scroll to position [1949, 0]
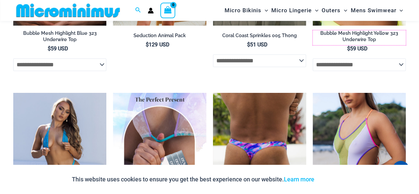
scroll to position [1684, 0]
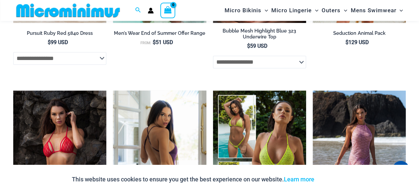
scroll to position [1585, 0]
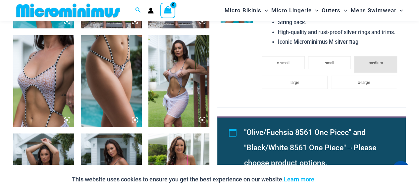
scroll to position [325, 0]
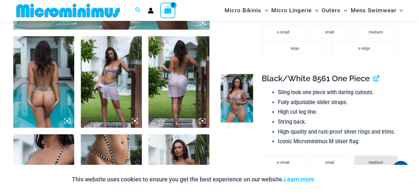
click at [239, 95] on img at bounding box center [237, 98] width 32 height 48
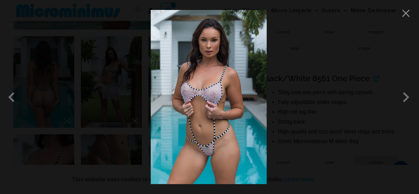
click at [218, 78] on img at bounding box center [209, 97] width 116 height 174
click at [404, 96] on span at bounding box center [406, 97] width 20 height 20
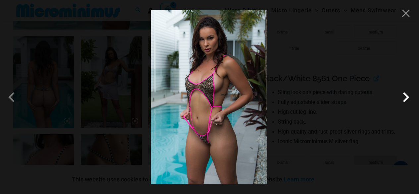
click at [406, 99] on span at bounding box center [406, 97] width 20 height 20
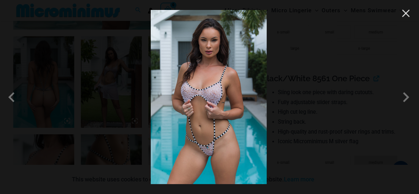
drag, startPoint x: 229, startPoint y: 49, endPoint x: 407, endPoint y: 12, distance: 182.1
click at [407, 12] on button "Close" at bounding box center [406, 13] width 10 height 10
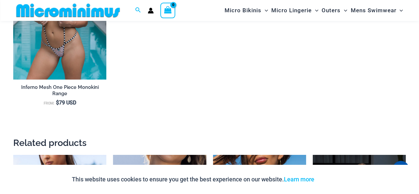
scroll to position [1121, 0]
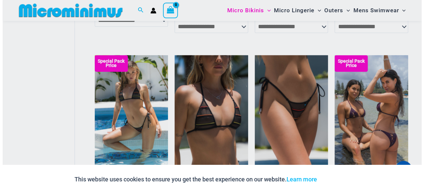
scroll to position [562, 0]
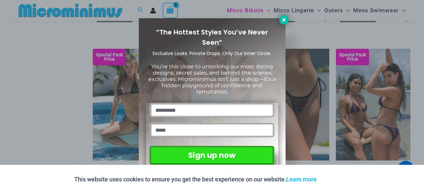
click at [284, 18] on icon at bounding box center [284, 20] width 6 height 6
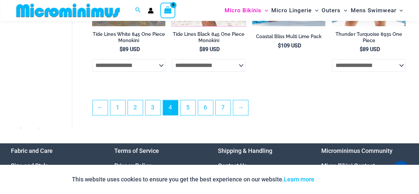
scroll to position [1419, 0]
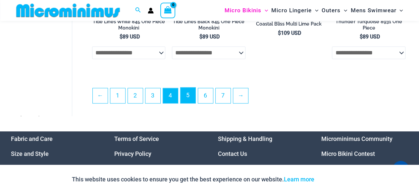
click at [190, 99] on link "5" at bounding box center [188, 95] width 15 height 16
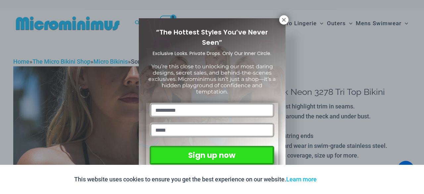
drag, startPoint x: 282, startPoint y: 20, endPoint x: 278, endPoint y: 18, distance: 3.9
click at [281, 19] on icon at bounding box center [284, 20] width 6 height 6
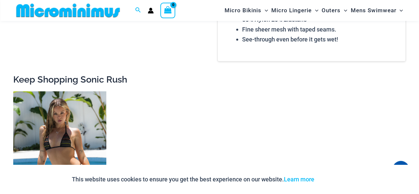
scroll to position [723, 0]
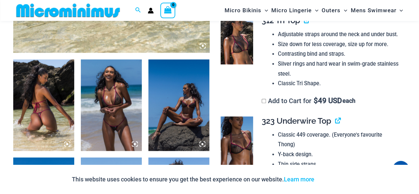
scroll to position [292, 0]
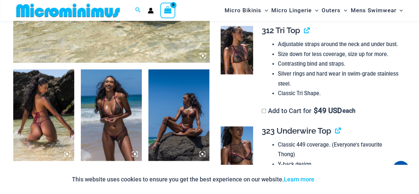
click at [240, 56] on img at bounding box center [237, 50] width 32 height 48
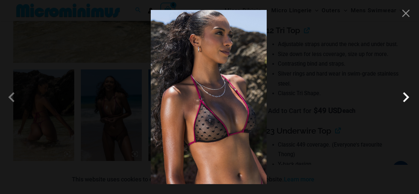
click at [406, 99] on span at bounding box center [406, 97] width 20 height 20
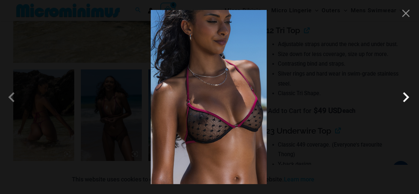
click at [407, 92] on span at bounding box center [406, 97] width 20 height 20
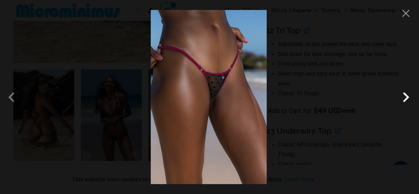
click at [403, 98] on span at bounding box center [406, 97] width 20 height 20
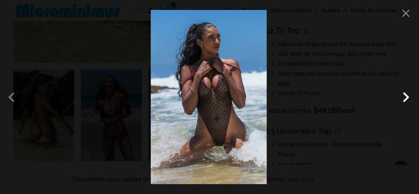
click at [404, 96] on span at bounding box center [406, 97] width 20 height 20
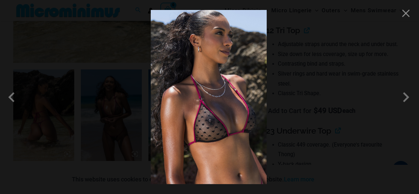
click at [226, 109] on img at bounding box center [209, 97] width 116 height 174
click at [212, 124] on img at bounding box center [209, 97] width 116 height 174
click at [407, 15] on button "Close" at bounding box center [406, 13] width 10 height 10
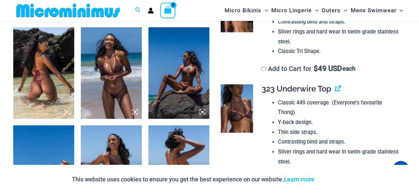
scroll to position [359, 0]
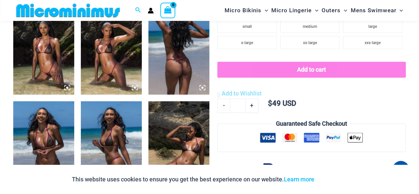
scroll to position [425, 0]
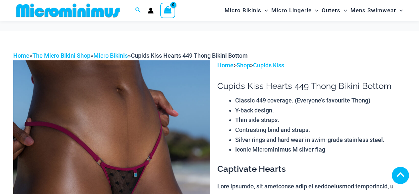
scroll to position [425, 0]
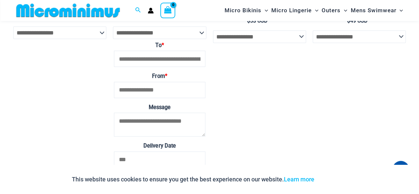
scroll to position [988, 0]
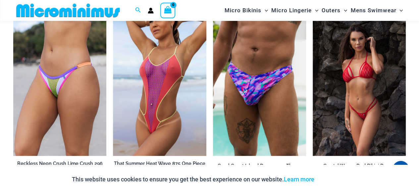
scroll to position [1452, 0]
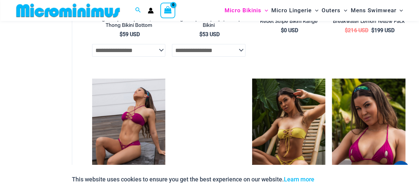
scroll to position [1043, 0]
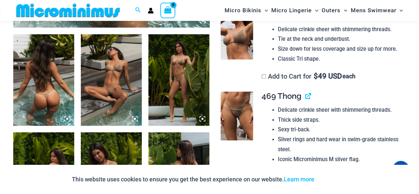
scroll to position [321, 0]
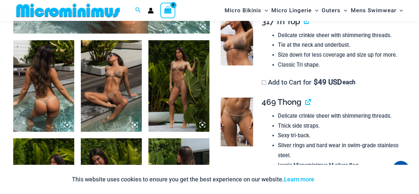
click at [248, 118] on img at bounding box center [237, 121] width 32 height 48
